Goal: Information Seeking & Learning: Find specific fact

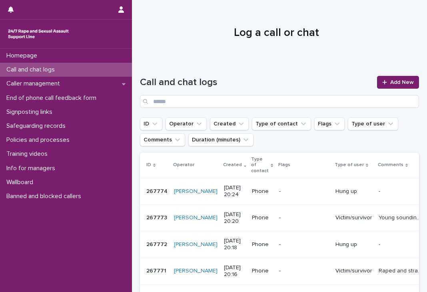
click at [60, 67] on p "Call and chat logs" at bounding box center [32, 70] width 58 height 8
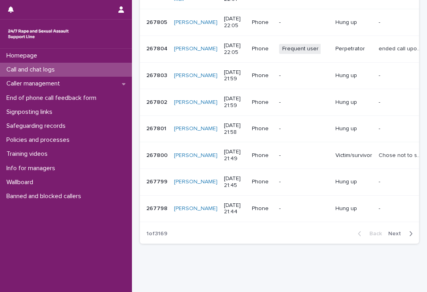
scroll to position [226, 0]
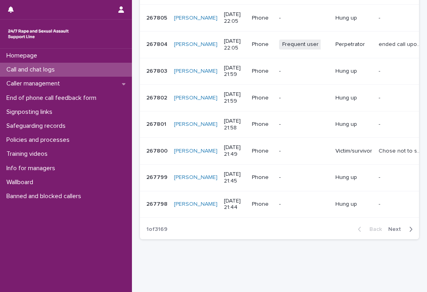
click at [393, 232] on span "Next" at bounding box center [397, 229] width 18 height 6
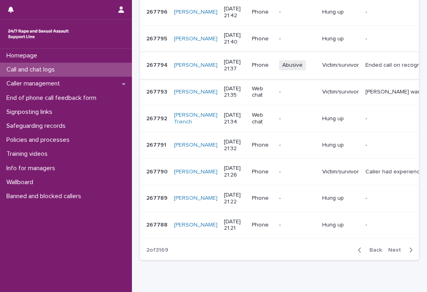
scroll to position [206, 0]
click at [385, 253] on button "Next" at bounding box center [402, 249] width 34 height 7
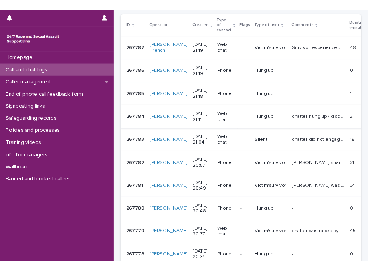
scroll to position [148, 0]
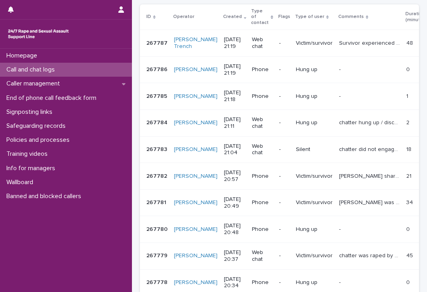
click at [137, 135] on div "Loading... Saving… Loading... Saving… Call and chat logs Add New ID Operator Cr…" at bounding box center [279, 128] width 287 height 432
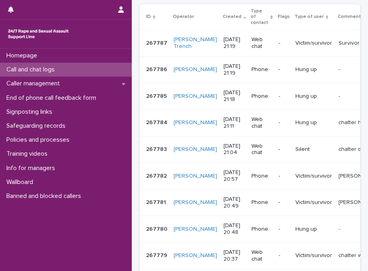
click at [128, 246] on div "Homepage Call and chat logs Caller management End of phone call feedback form S…" at bounding box center [66, 160] width 132 height 222
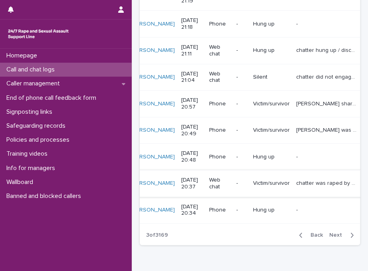
scroll to position [0, 0]
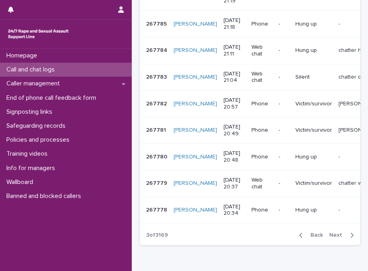
click at [334, 238] on span "Next" at bounding box center [339, 235] width 18 height 6
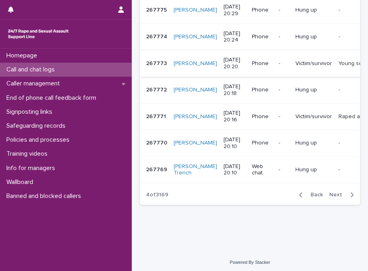
scroll to position [268, 0]
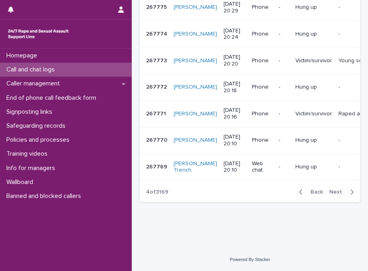
click at [334, 195] on span "Next" at bounding box center [339, 192] width 18 height 6
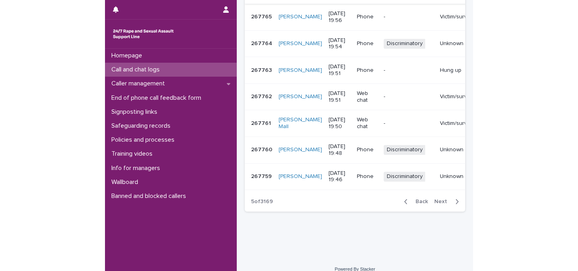
scroll to position [268, 0]
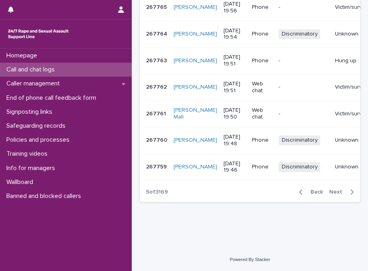
click at [83, 217] on div "Homepage Call and chat logs Caller management End of phone call feedback form S…" at bounding box center [66, 160] width 132 height 222
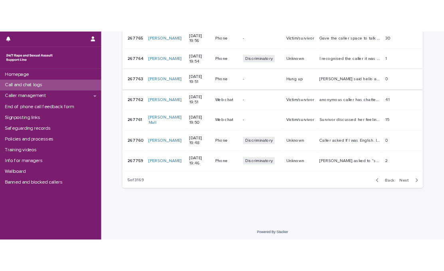
scroll to position [0, 0]
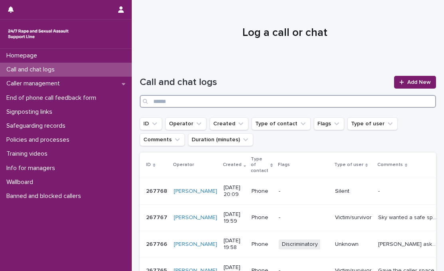
click at [254, 99] on input "Search" at bounding box center [288, 101] width 296 height 13
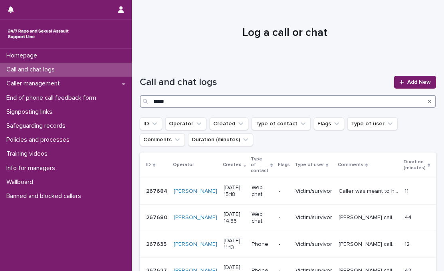
type input "*****"
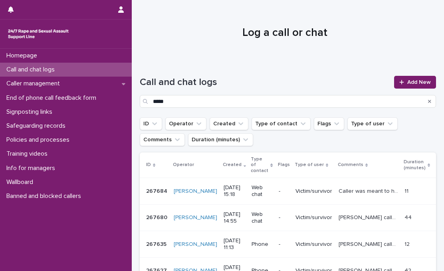
click at [241, 84] on h1 "Call and chat logs" at bounding box center [265, 83] width 250 height 12
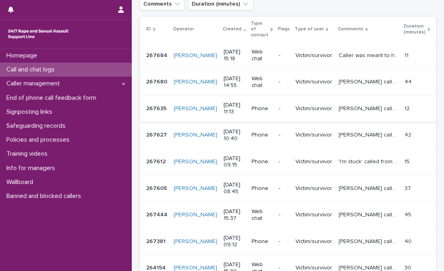
scroll to position [136, 0]
click at [150, 157] on p "267612" at bounding box center [156, 161] width 21 height 8
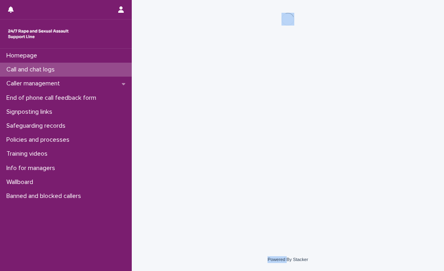
click at [150, 154] on div "Loading... Saving… Loading... Saving…" at bounding box center [288, 114] width 304 height 228
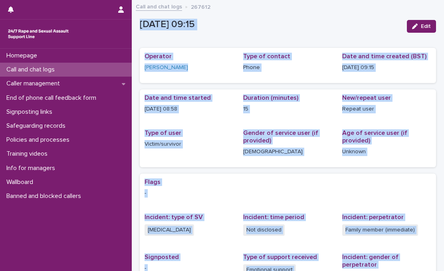
click at [299, 16] on div "[DATE] 09:15 Edit" at bounding box center [288, 26] width 296 height 24
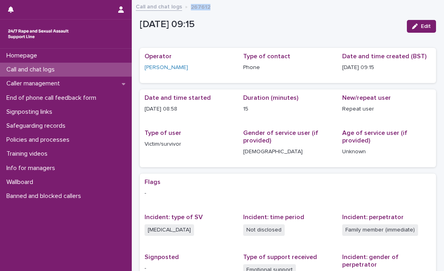
drag, startPoint x: 189, startPoint y: 5, endPoint x: 208, endPoint y: 7, distance: 18.5
click at [208, 7] on div "Call and chat logs 267612" at bounding box center [288, 7] width 312 height 11
copy p "267612"
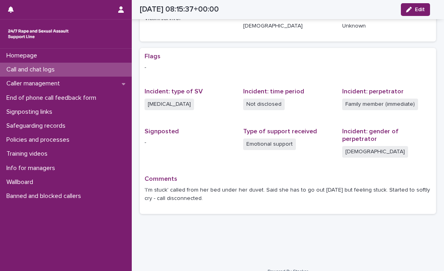
scroll to position [126, 0]
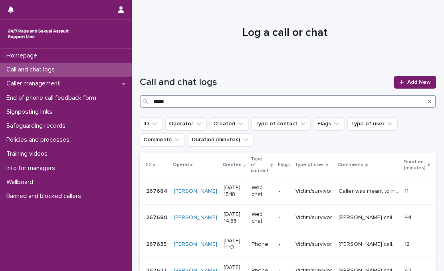
click at [193, 99] on input "*****" at bounding box center [288, 101] width 296 height 13
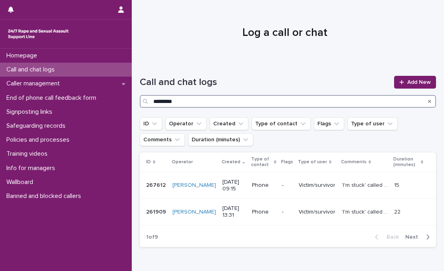
type input "*********"
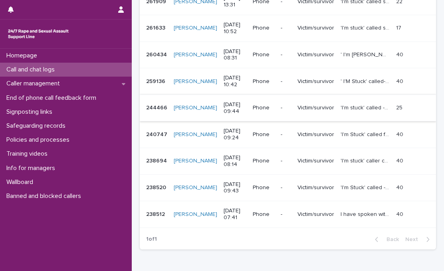
scroll to position [211, 0]
click at [228, 231] on div "1 of 1 Back Next" at bounding box center [288, 239] width 296 height 20
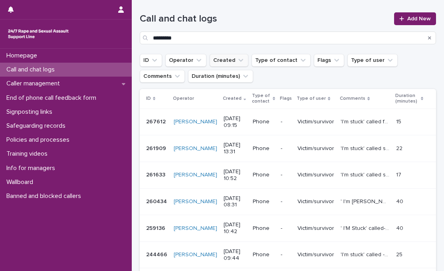
scroll to position [62, 0]
